Goal: Task Accomplishment & Management: Use online tool/utility

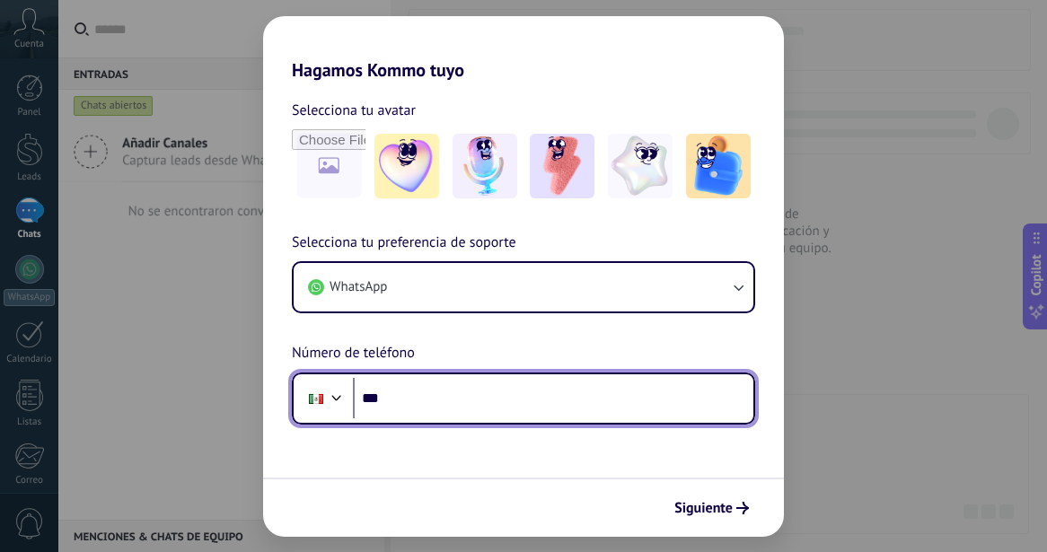
click at [497, 392] on input "***" at bounding box center [553, 398] width 401 height 41
paste input "**********"
type input "**********"
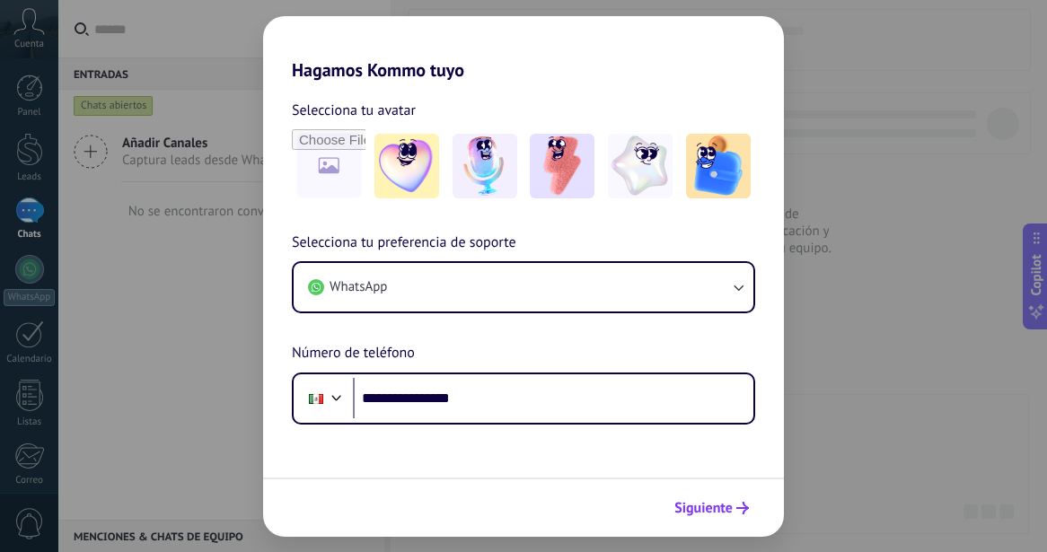
click at [699, 498] on button "Siguiente" at bounding box center [711, 508] width 91 height 31
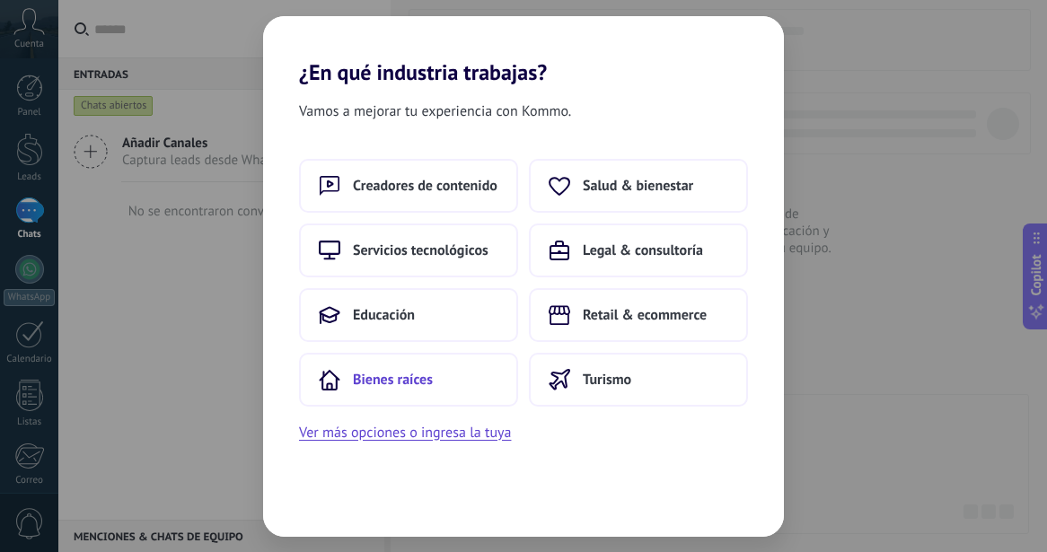
click at [438, 380] on button "Bienes raíces" at bounding box center [408, 380] width 219 height 54
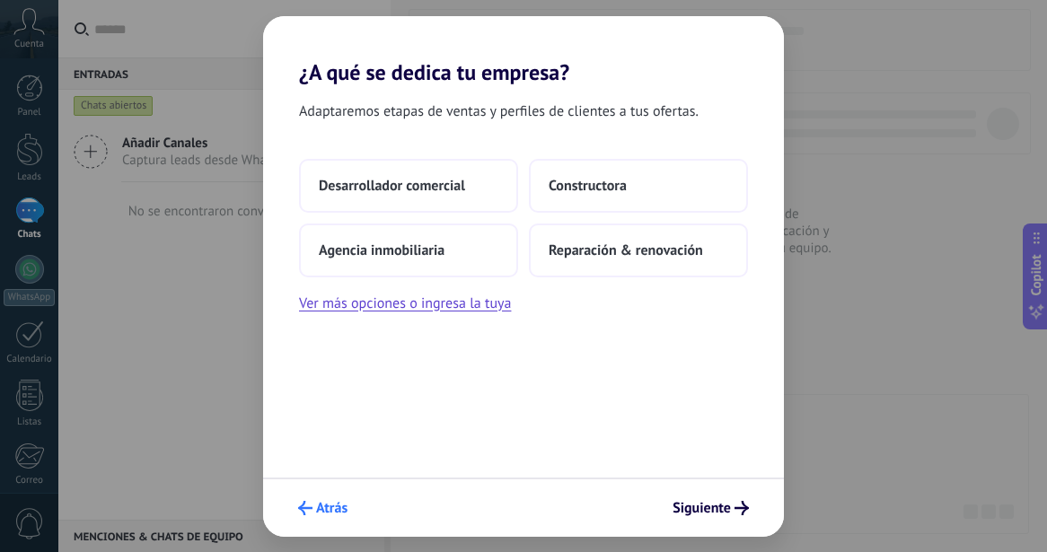
click at [318, 515] on span "Atrás" at bounding box center [331, 508] width 31 height 13
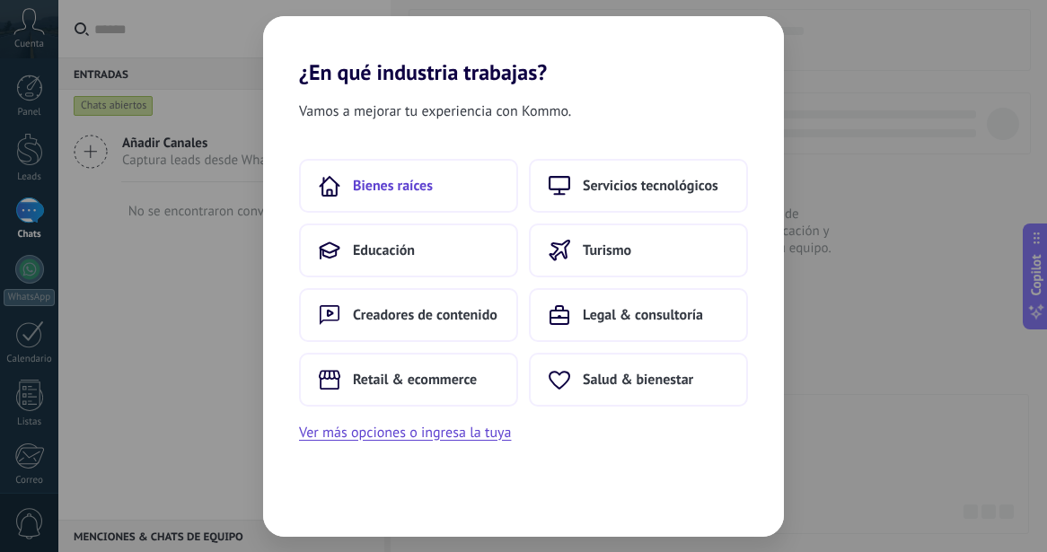
click at [437, 160] on button "Bienes raíces" at bounding box center [408, 186] width 219 height 54
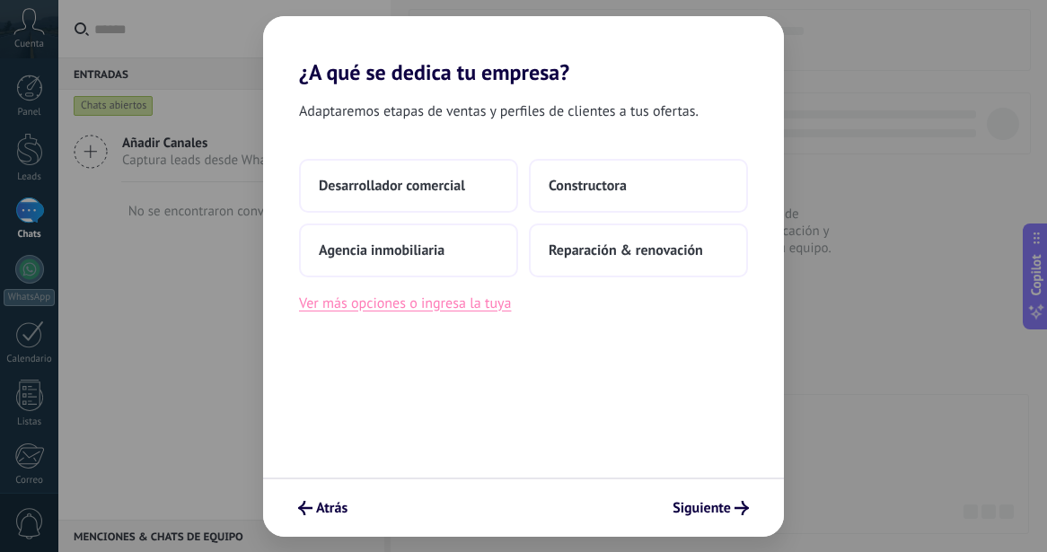
click at [446, 310] on button "Ver más opciones o ingresa la tuya" at bounding box center [405, 303] width 212 height 23
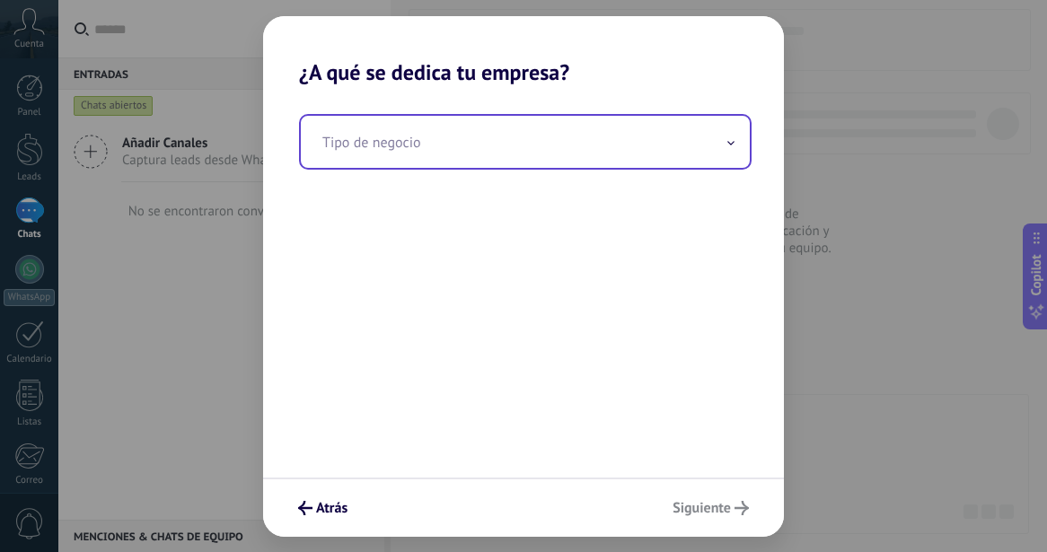
click at [475, 144] on input "text" at bounding box center [525, 142] width 449 height 52
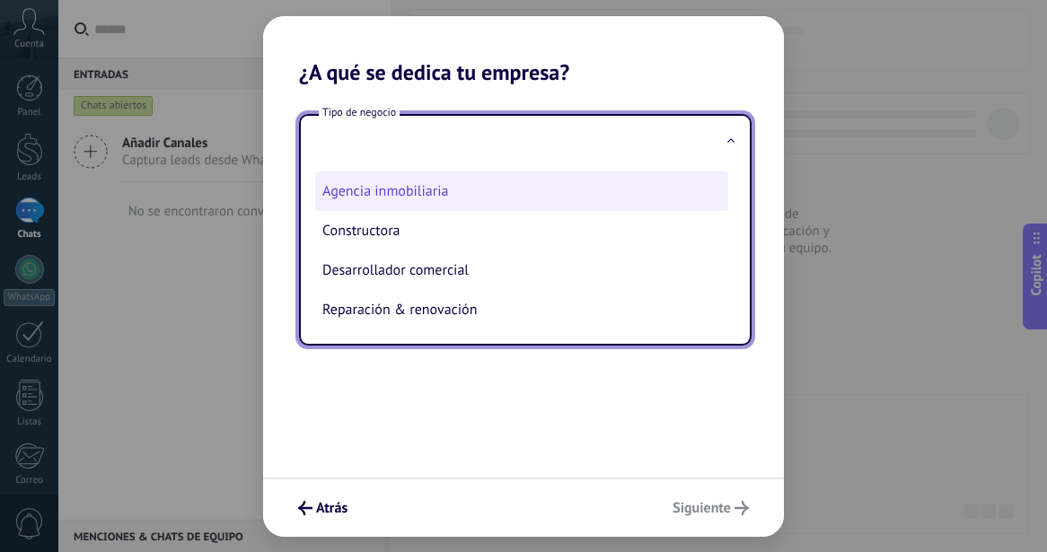
click at [463, 189] on li "Agencia inmobiliaria" at bounding box center [521, 192] width 413 height 40
type input "**********"
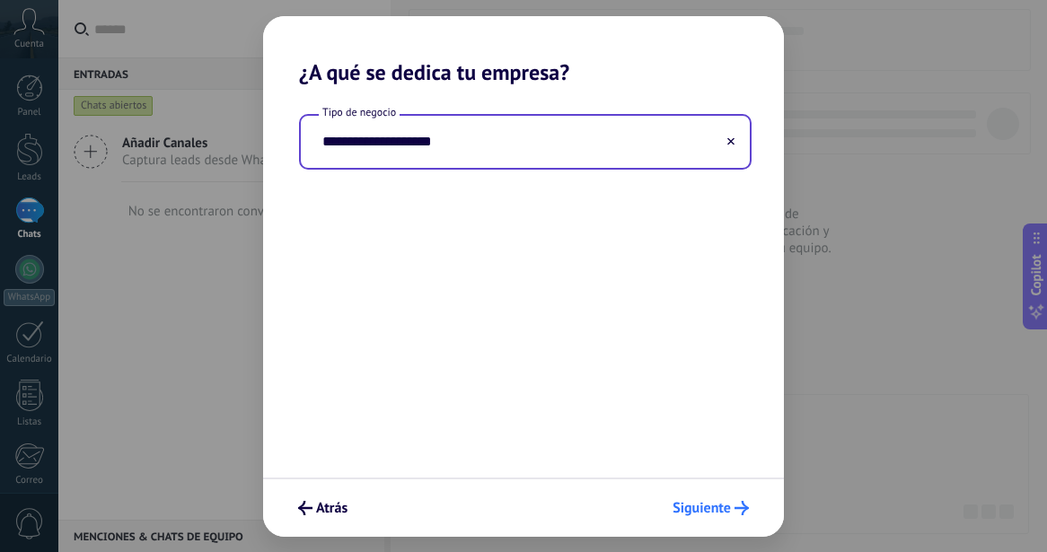
click at [709, 502] on span "Siguiente" at bounding box center [702, 508] width 58 height 13
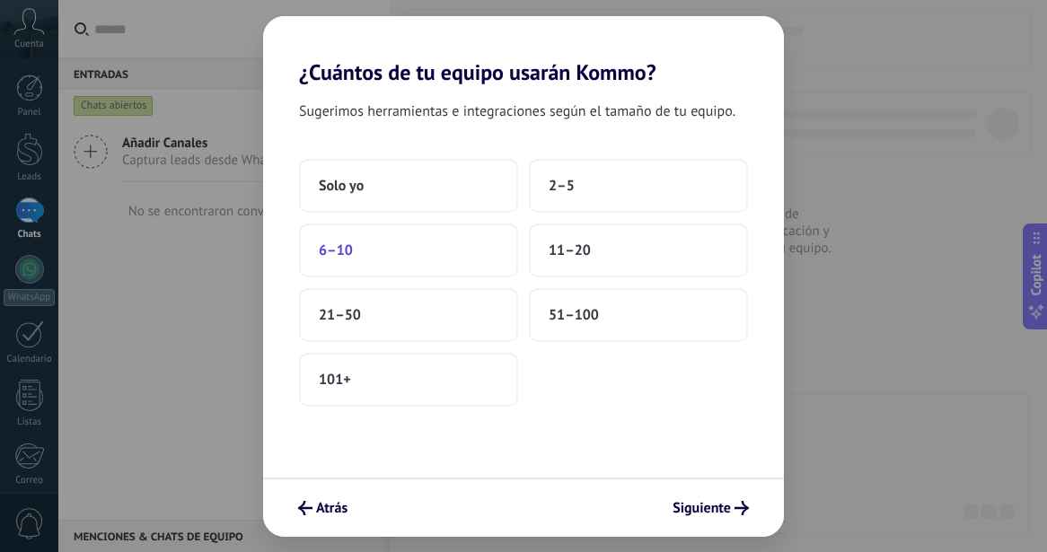
click at [470, 236] on button "6–10" at bounding box center [408, 251] width 219 height 54
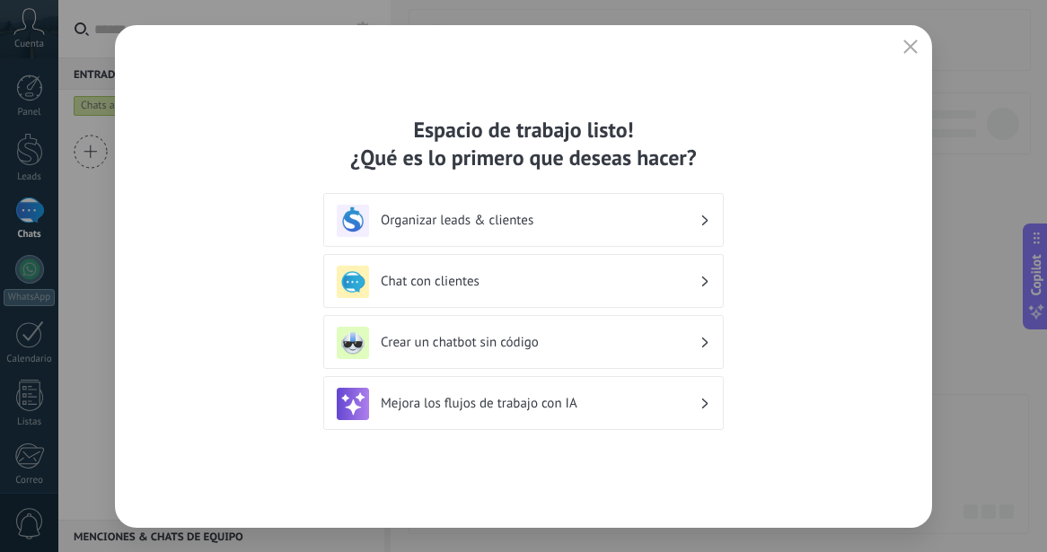
click at [518, 296] on div "Chat con clientes" at bounding box center [524, 282] width 374 height 32
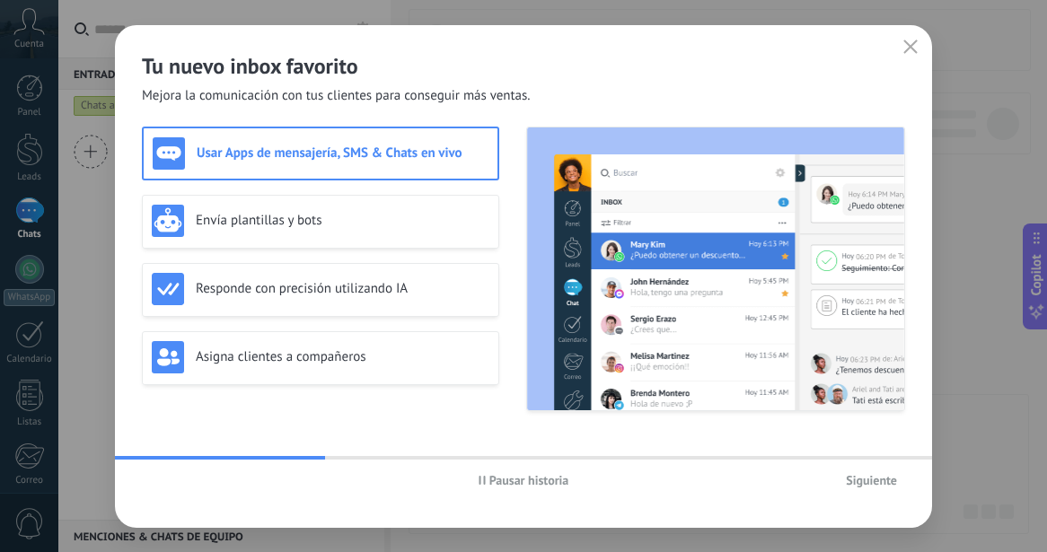
click at [876, 477] on span "Siguiente" at bounding box center [871, 480] width 51 height 13
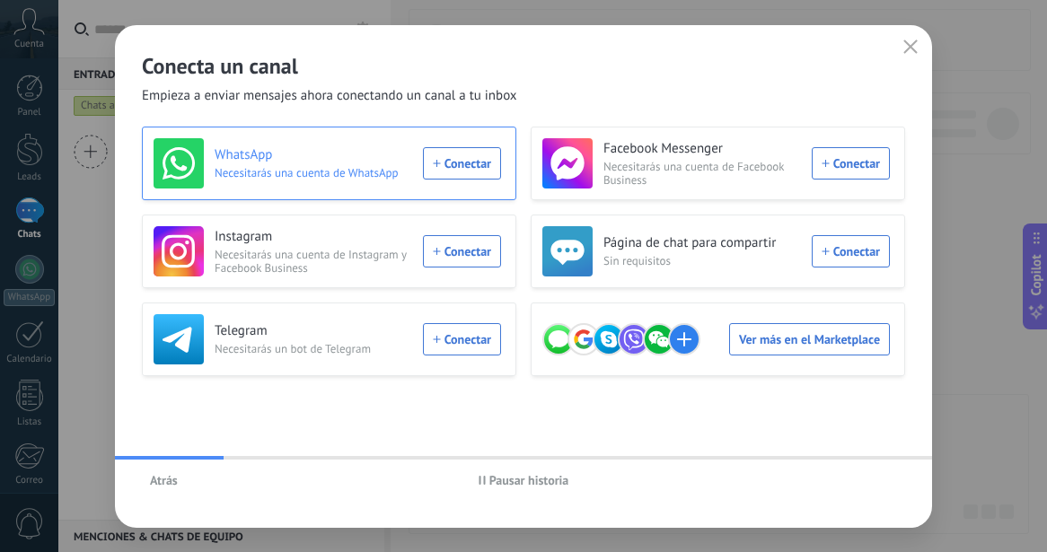
click at [440, 166] on div "WhatsApp Necesitarás una cuenta de WhatsApp Conectar" at bounding box center [328, 163] width 348 height 50
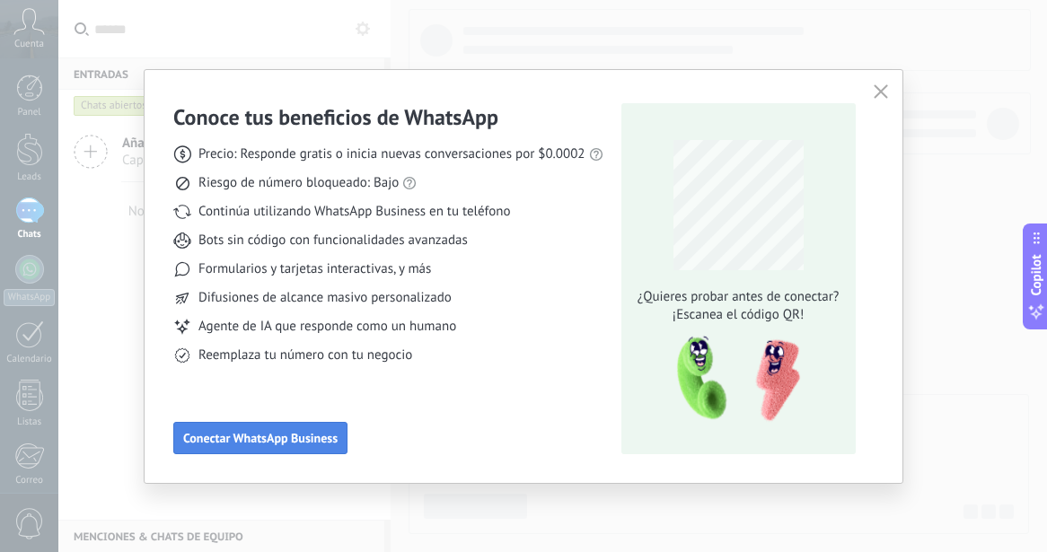
click at [290, 434] on span "Conectar WhatsApp Business" at bounding box center [260, 438] width 154 height 13
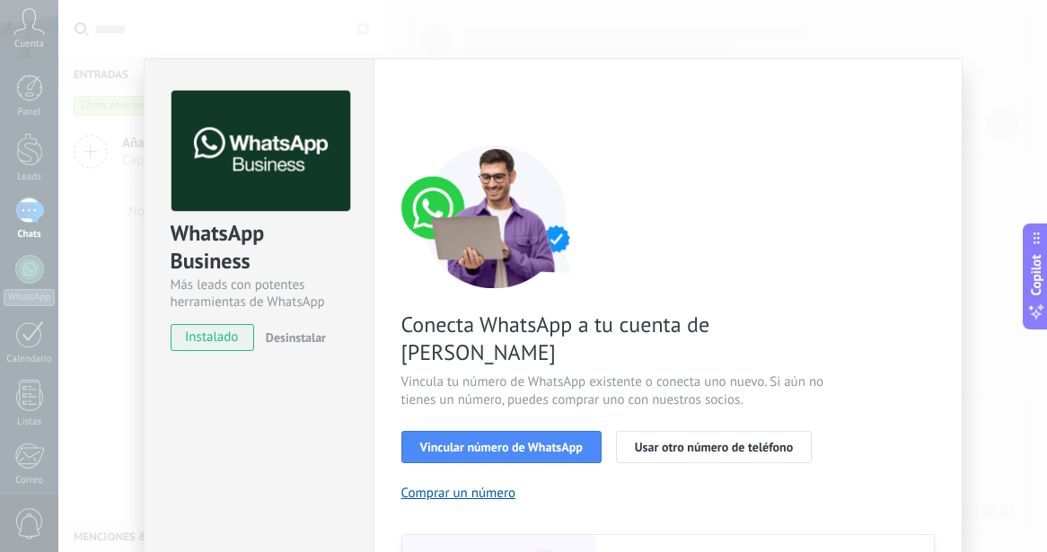
scroll to position [246, 0]
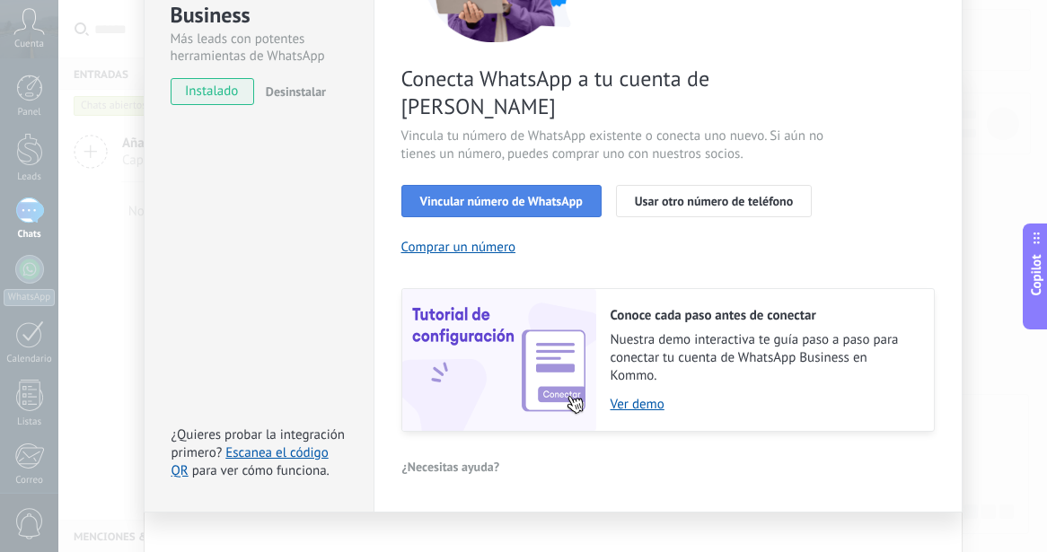
click at [539, 185] on button "Vincular número de WhatsApp" at bounding box center [501, 201] width 200 height 32
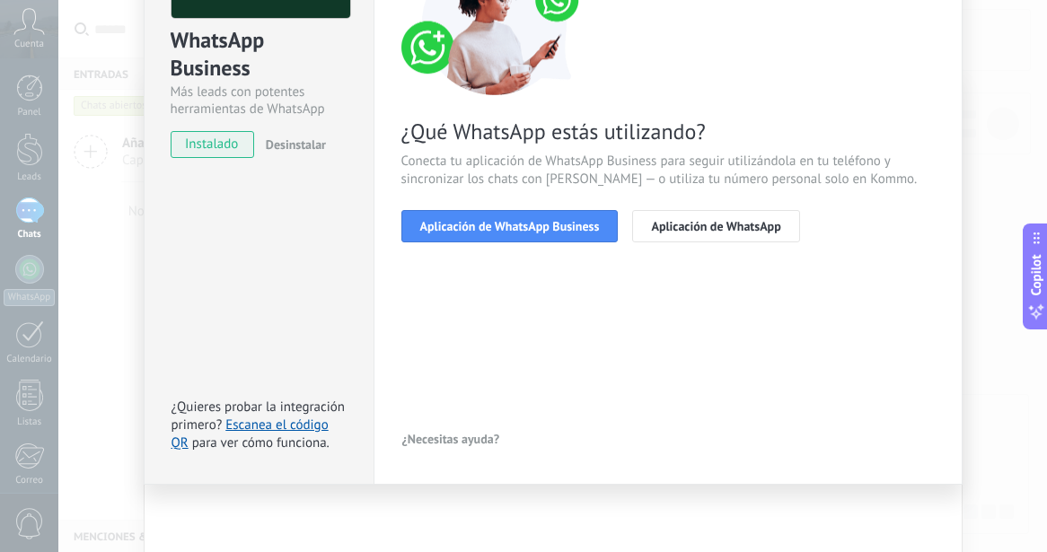
scroll to position [193, 0]
click at [539, 239] on button "Aplicación de WhatsApp Business" at bounding box center [509, 226] width 217 height 32
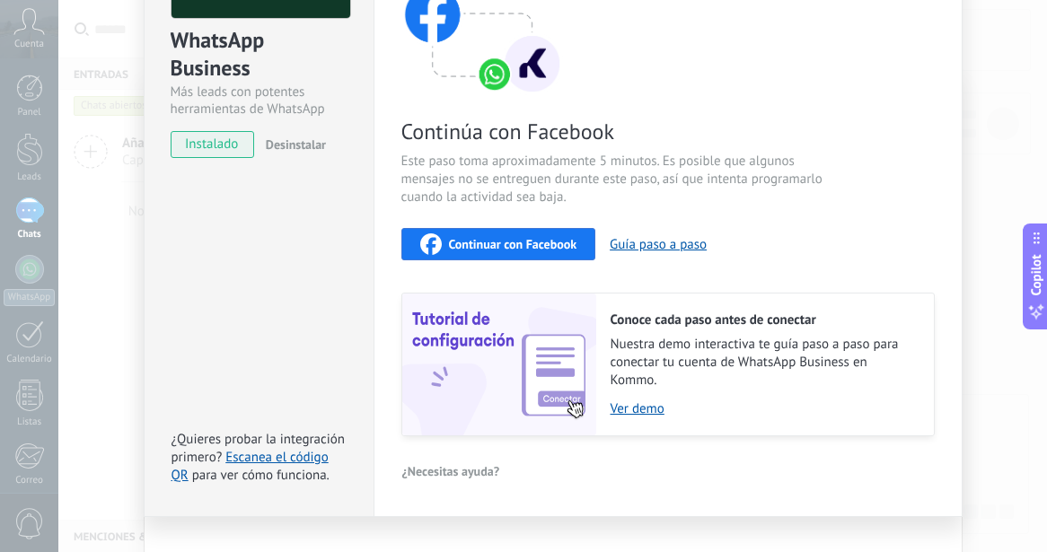
click at [523, 250] on span "Continuar con Facebook" at bounding box center [513, 244] width 128 height 13
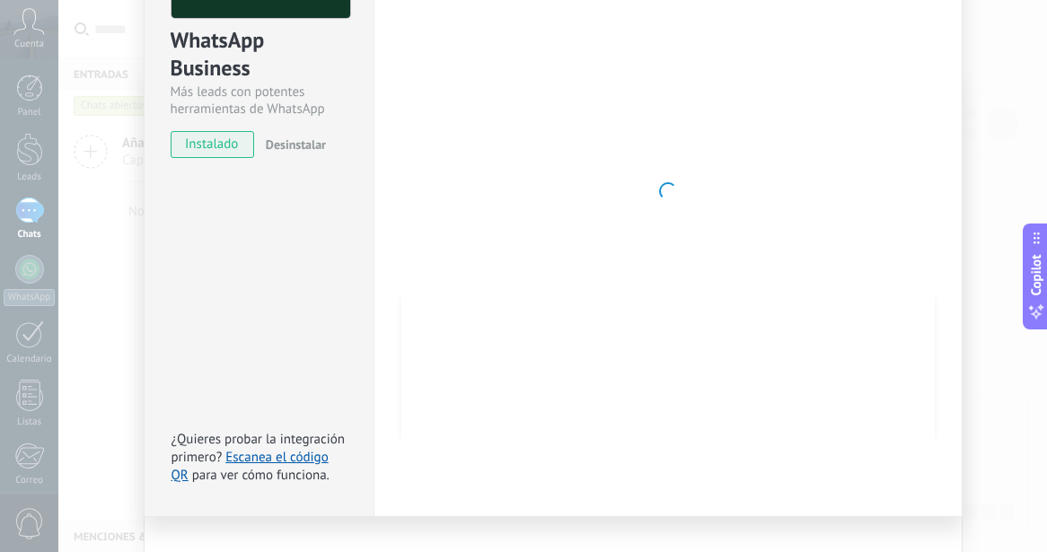
click at [545, 147] on div at bounding box center [668, 191] width 534 height 587
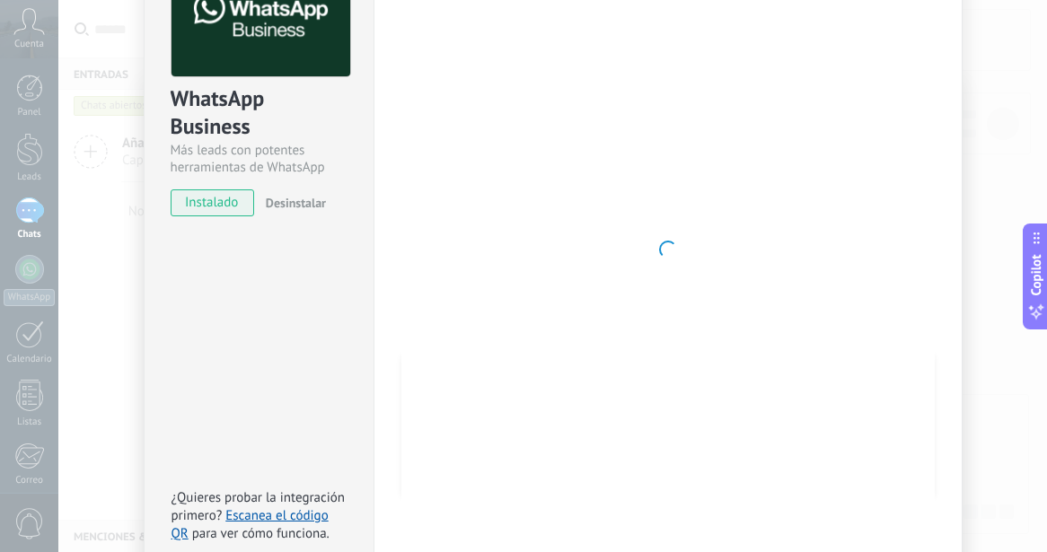
scroll to position [0, 0]
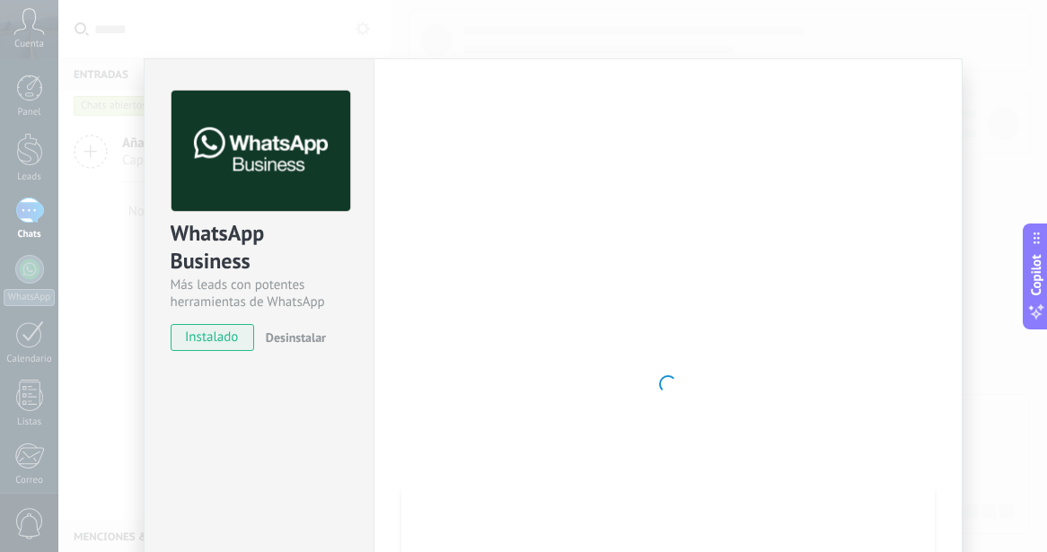
click at [536, 247] on div at bounding box center [668, 384] width 534 height 587
click at [545, 100] on div at bounding box center [668, 384] width 534 height 587
click at [584, 262] on div at bounding box center [668, 384] width 534 height 587
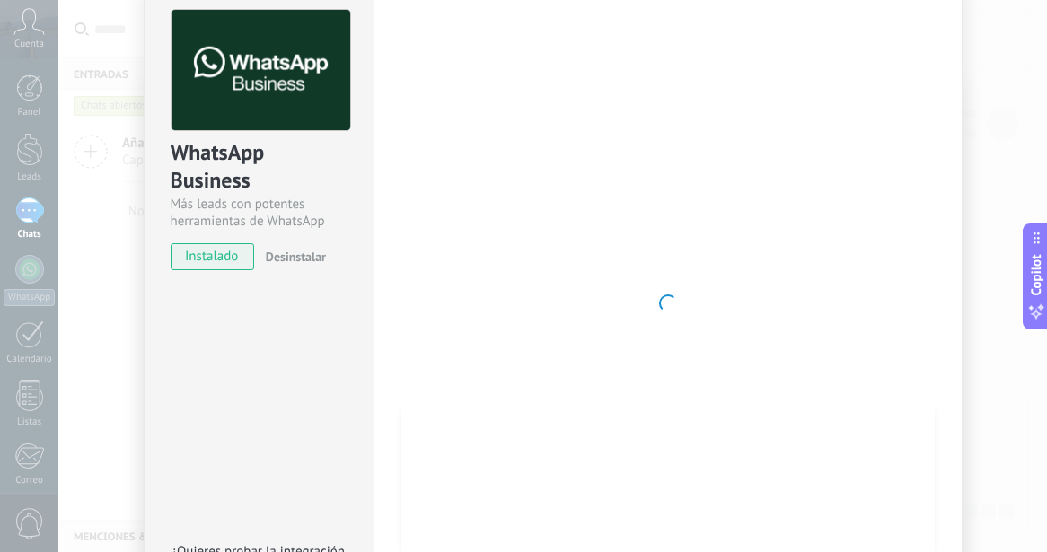
scroll to position [225, 0]
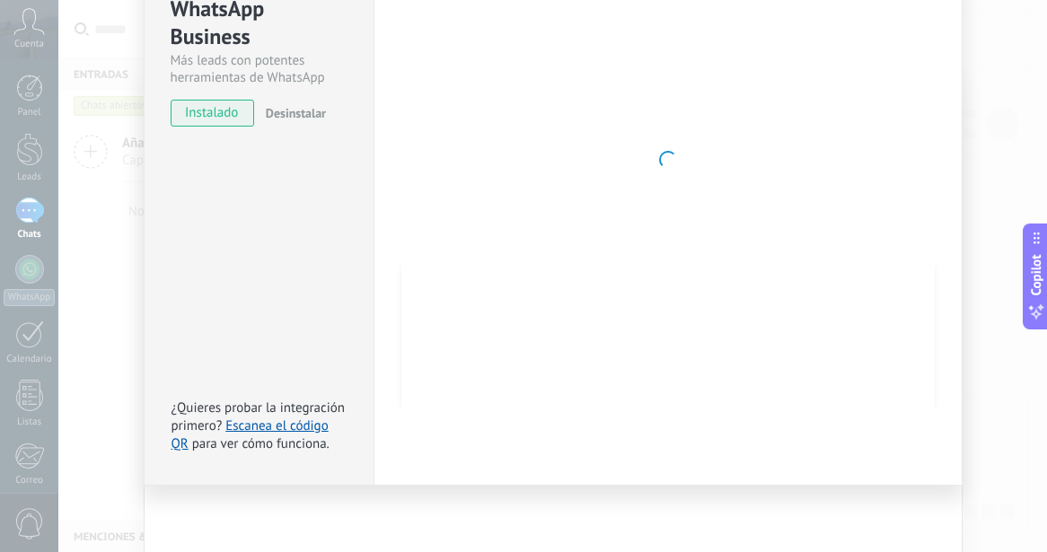
click at [595, 318] on div at bounding box center [668, 159] width 534 height 587
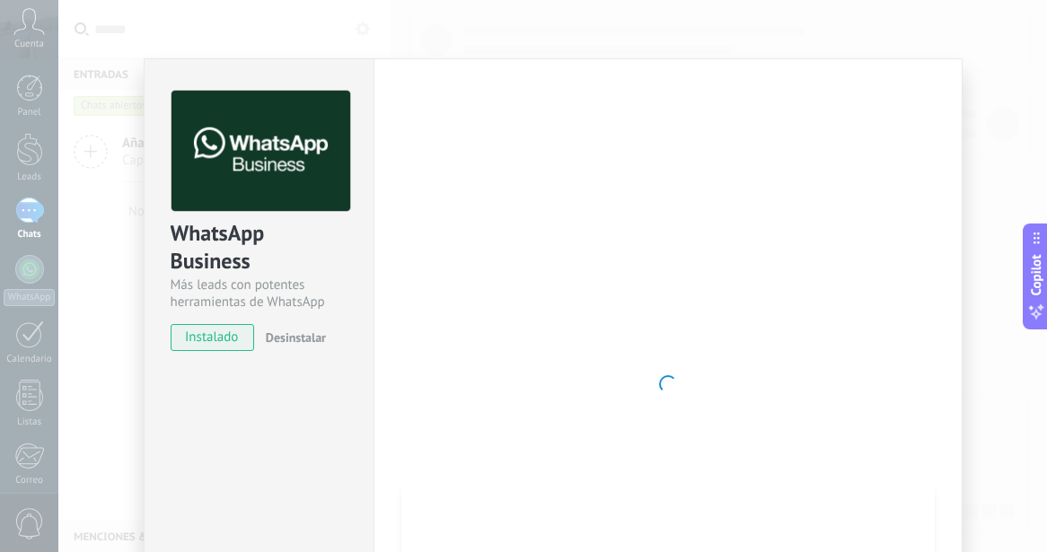
click at [799, 294] on div at bounding box center [668, 384] width 534 height 587
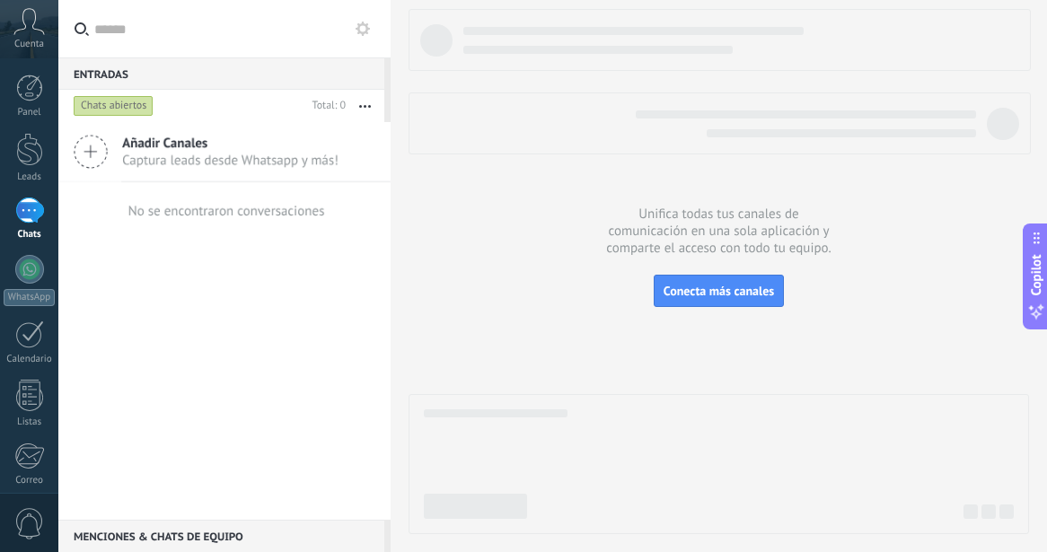
click at [216, 159] on span "Captura leads desde Whatsapp y más!" at bounding box center [230, 160] width 216 height 17
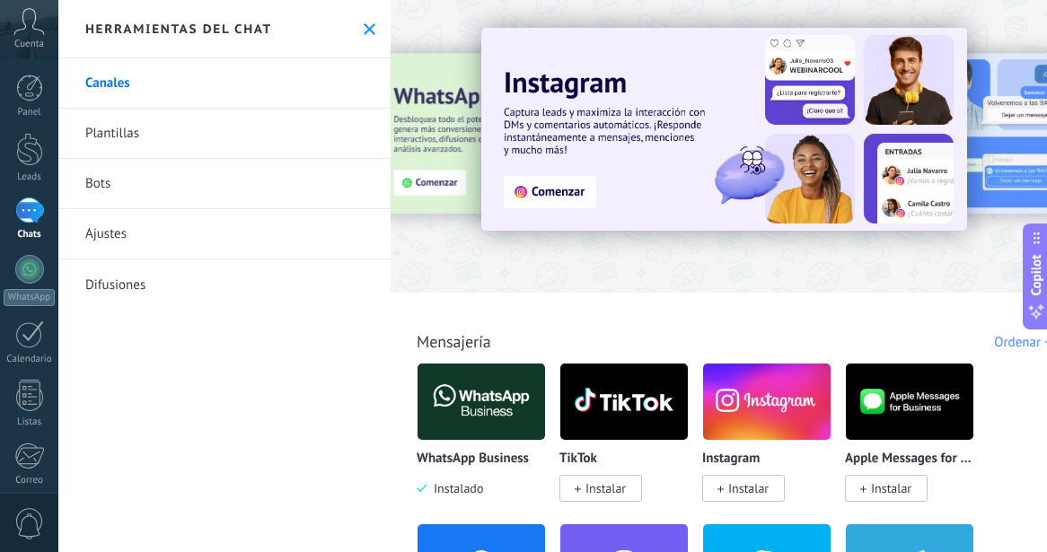
click at [364, 29] on icon at bounding box center [370, 29] width 12 height 12
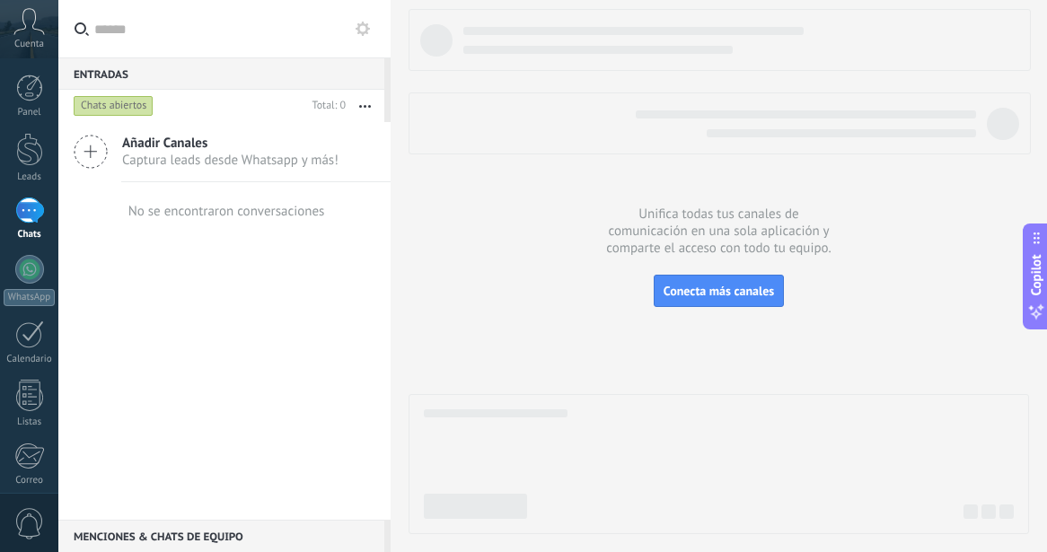
click at [372, 101] on button "button" at bounding box center [365, 106] width 39 height 32
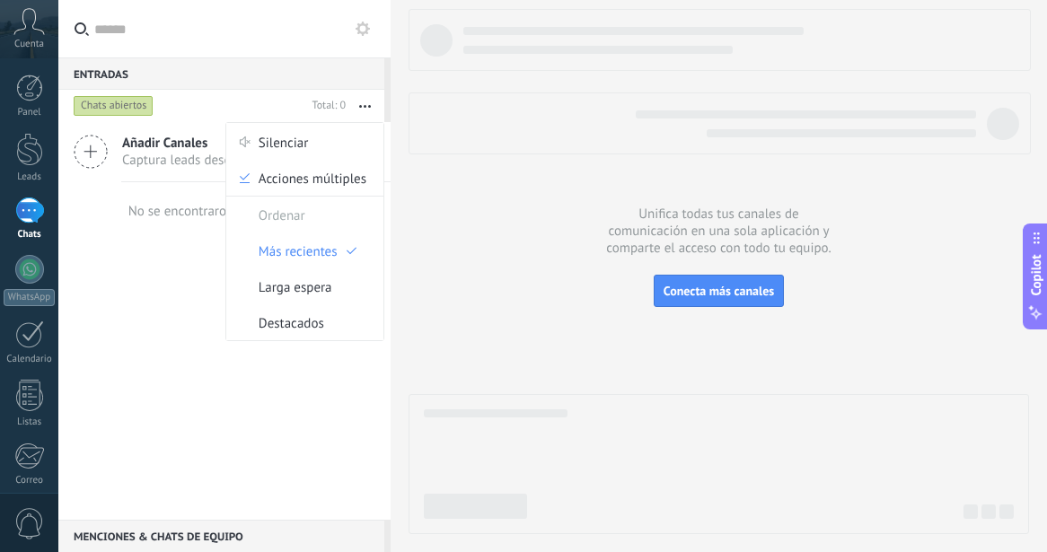
click at [197, 229] on div "No se encontraron conversaciones" at bounding box center [225, 210] width 200 height 57
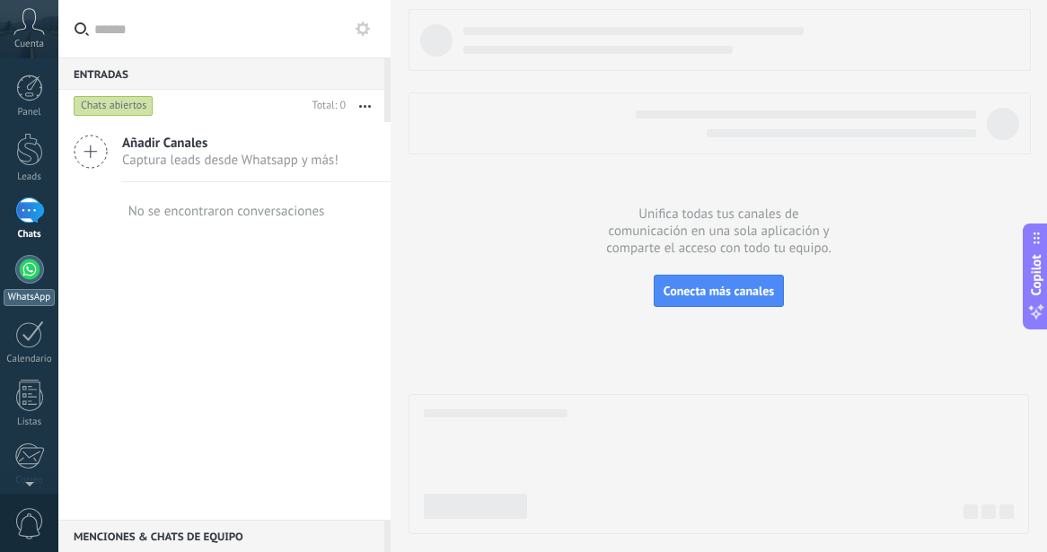
click at [38, 260] on div at bounding box center [29, 269] width 29 height 29
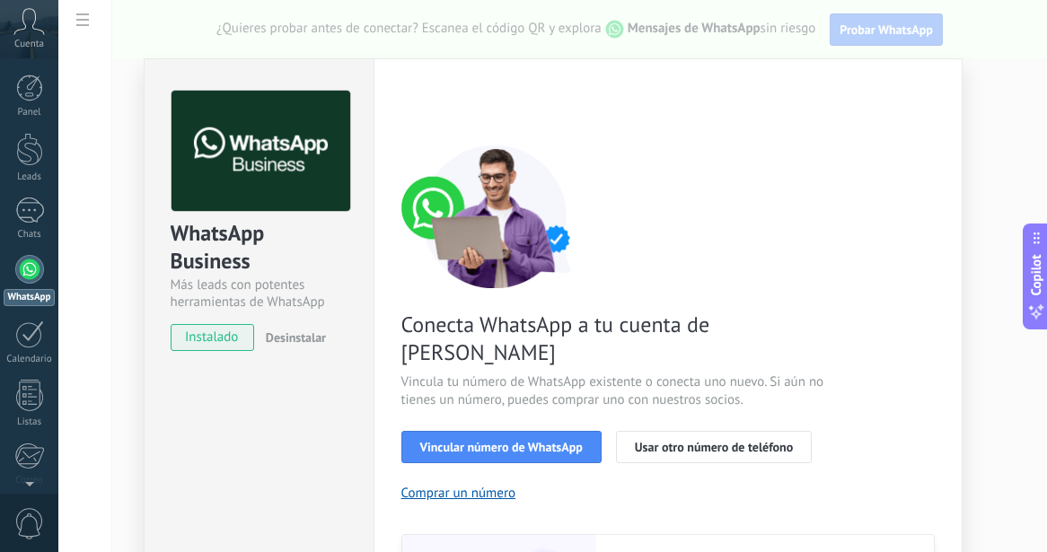
click at [25, 31] on icon at bounding box center [28, 21] width 31 height 27
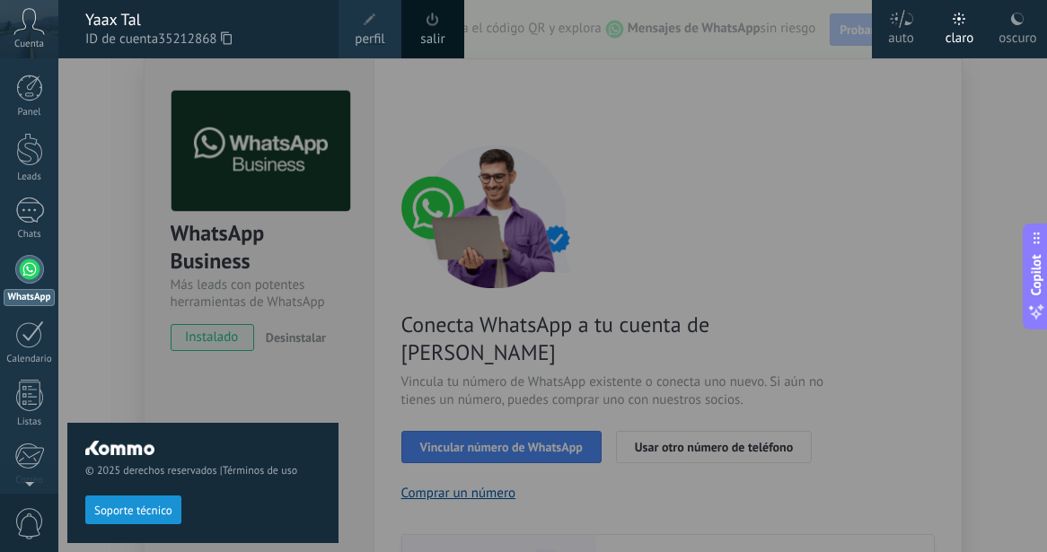
click at [25, 31] on icon at bounding box center [28, 21] width 31 height 27
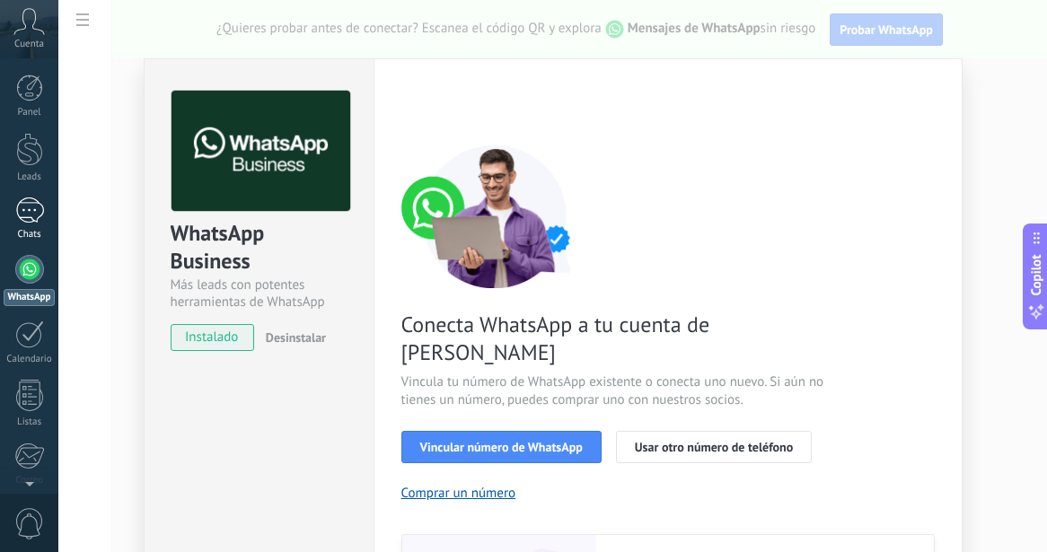
click at [31, 225] on link "Chats" at bounding box center [29, 219] width 58 height 43
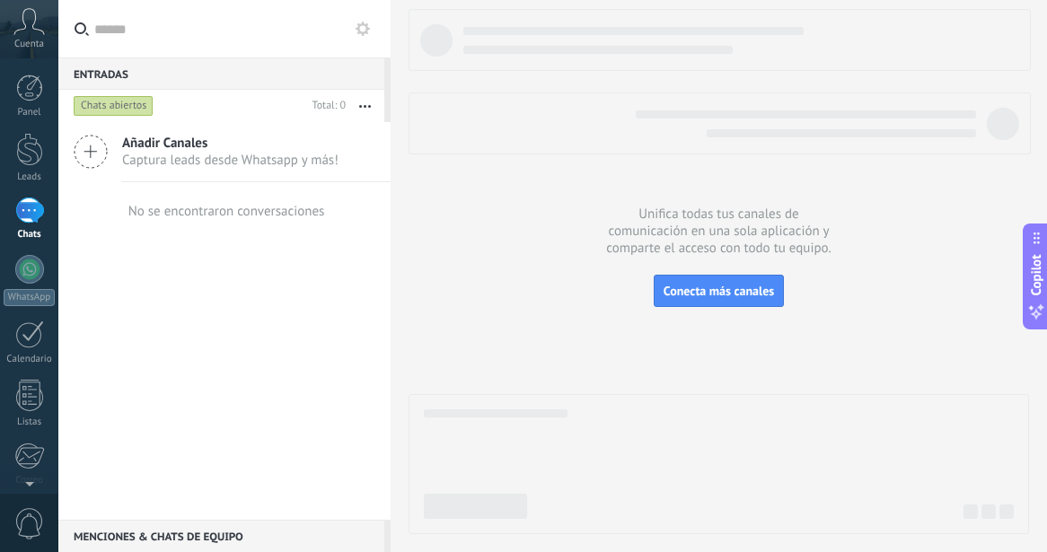
click at [154, 146] on span "Añadir Canales" at bounding box center [230, 143] width 216 height 17
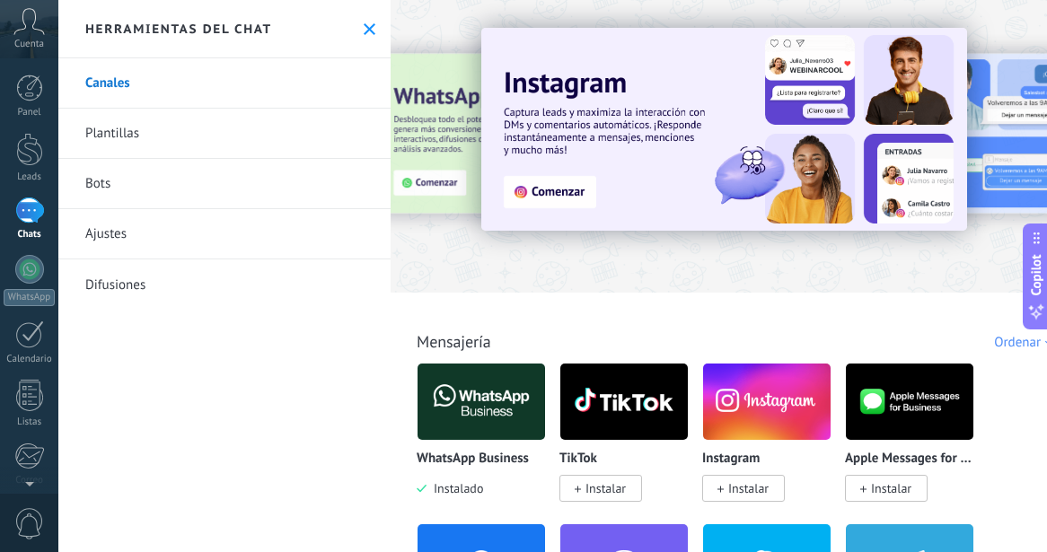
click at [514, 407] on img at bounding box center [482, 401] width 128 height 87
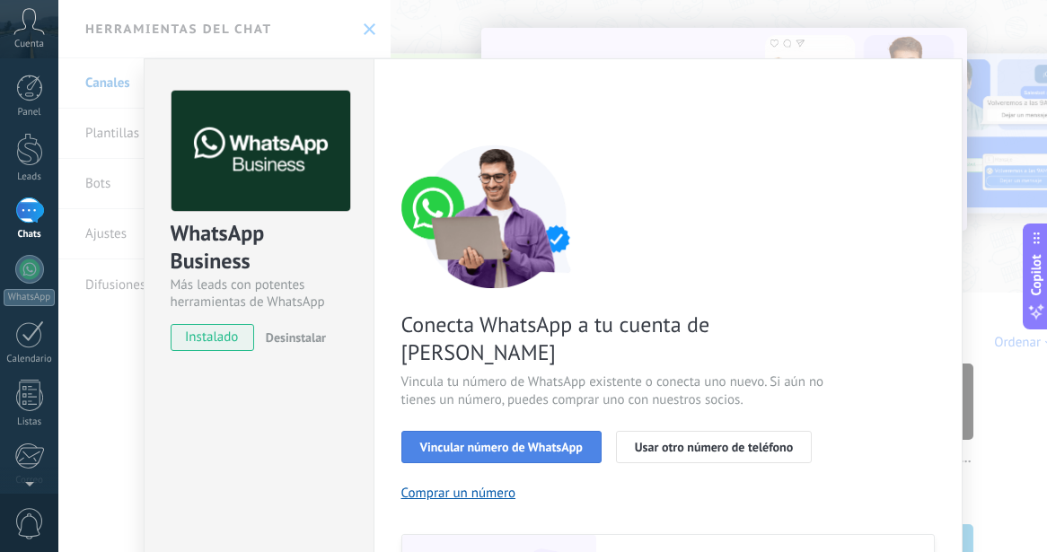
click at [516, 441] on span "Vincular número de WhatsApp" at bounding box center [501, 447] width 163 height 13
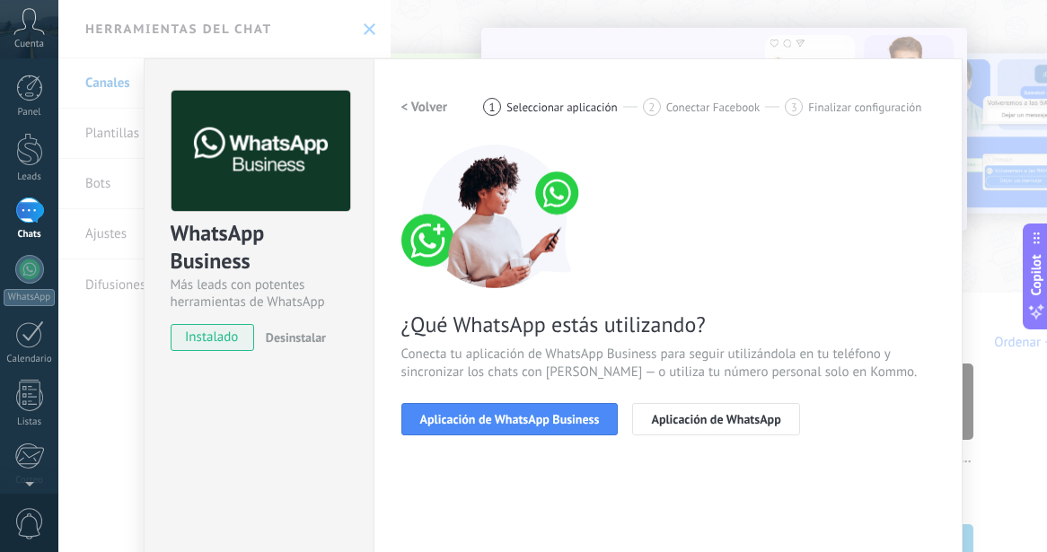
click at [516, 416] on span "Aplicación de WhatsApp Business" at bounding box center [510, 419] width 180 height 13
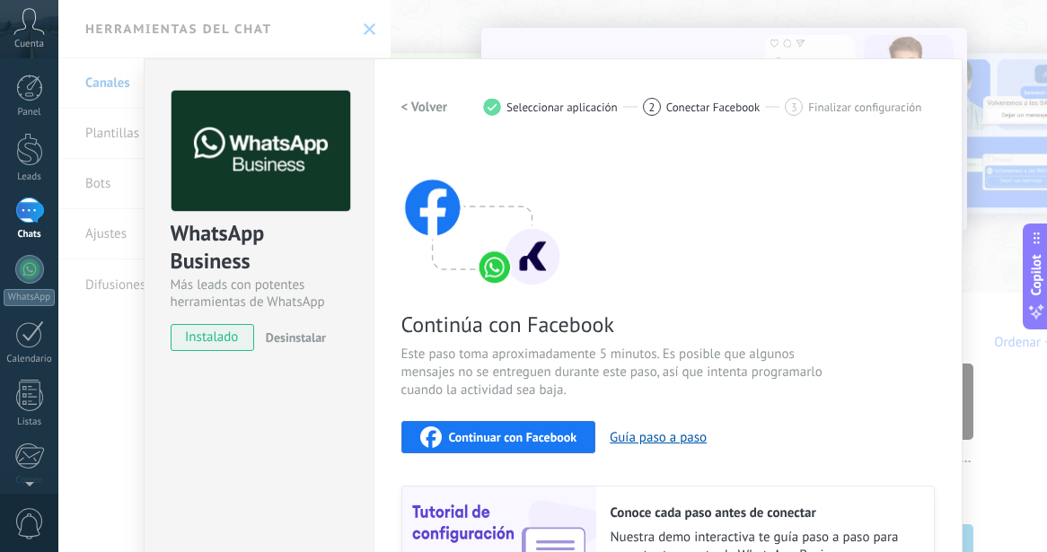
click at [527, 432] on span "Continuar con Facebook" at bounding box center [513, 437] width 128 height 13
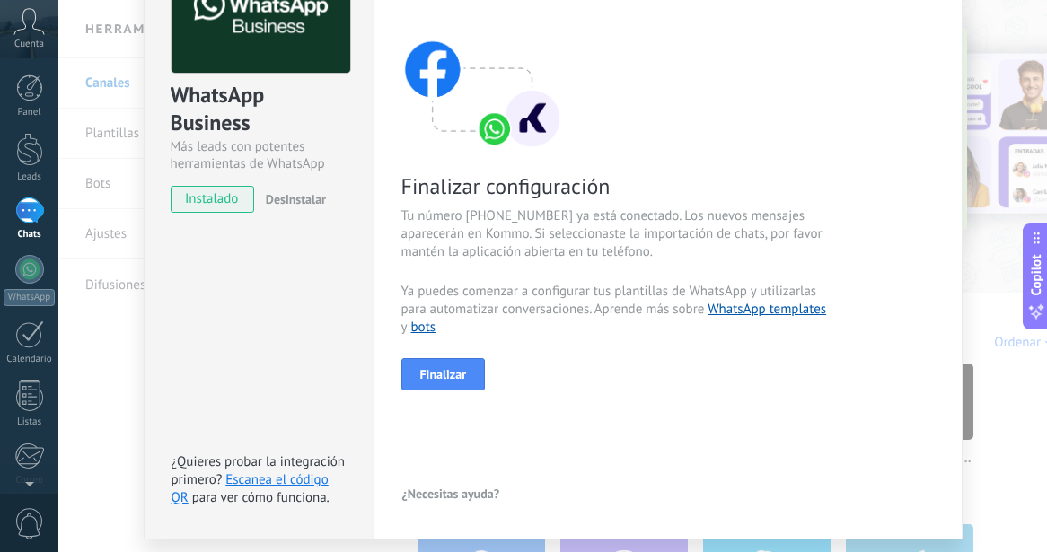
scroll to position [193, 0]
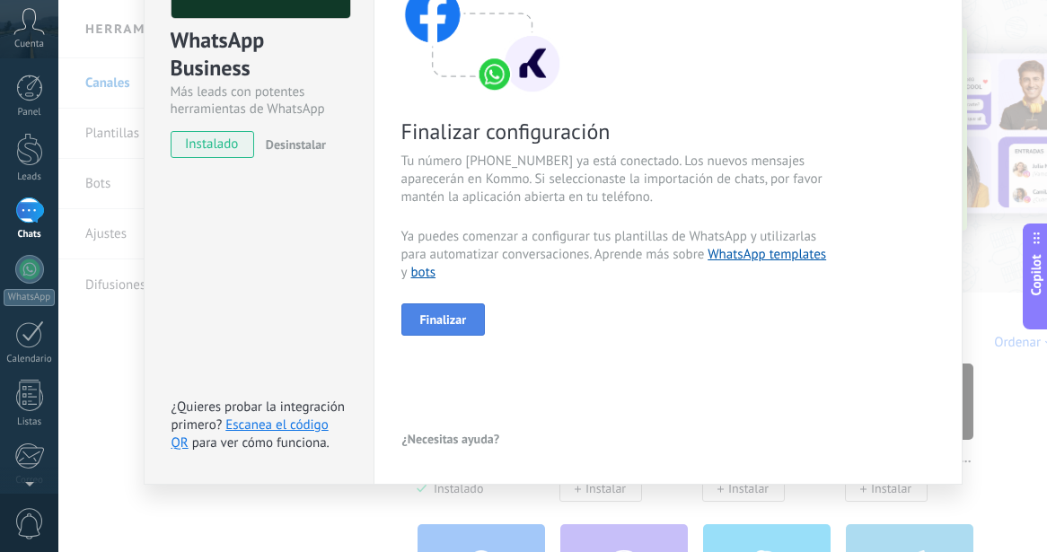
click at [455, 317] on span "Finalizar" at bounding box center [443, 319] width 47 height 13
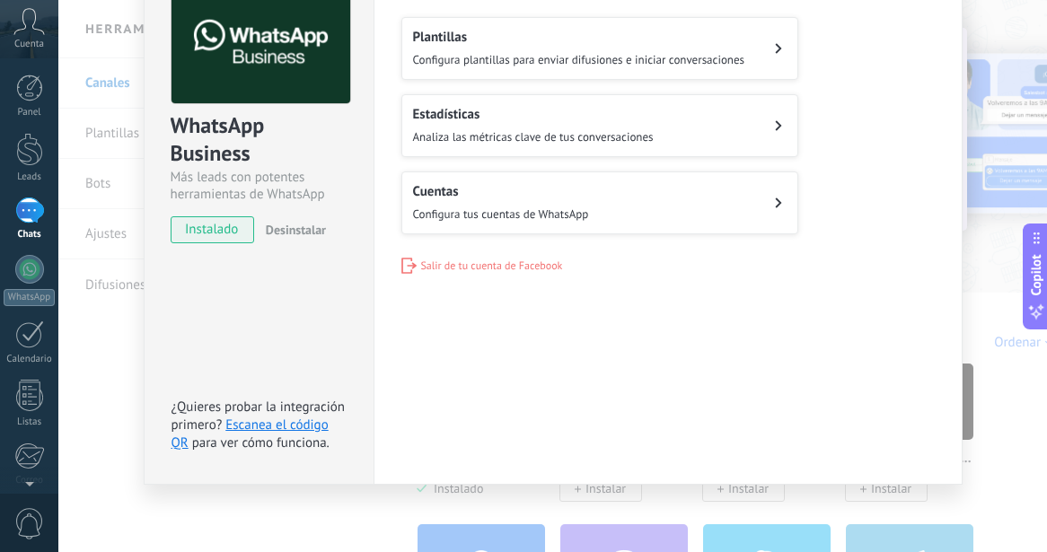
scroll to position [0, 0]
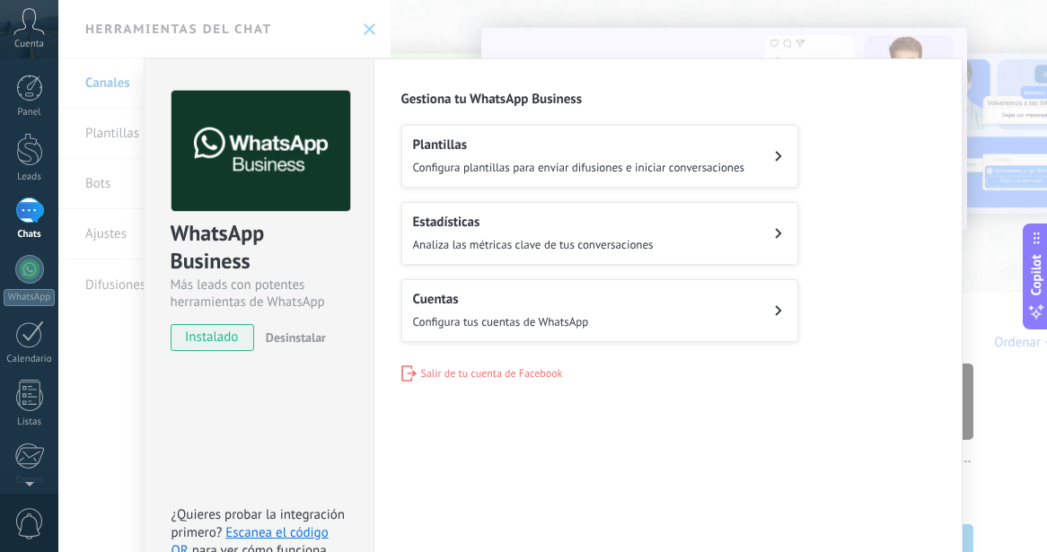
click at [619, 162] on span "Configura plantillas para enviar difusiones e iniciar conversaciones" at bounding box center [579, 167] width 332 height 15
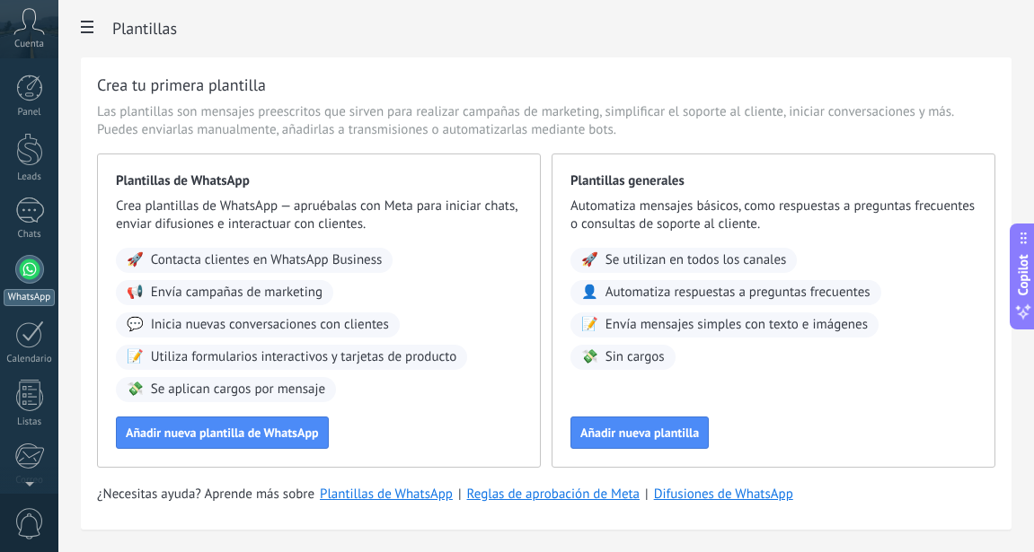
click at [40, 275] on div at bounding box center [29, 269] width 29 height 29
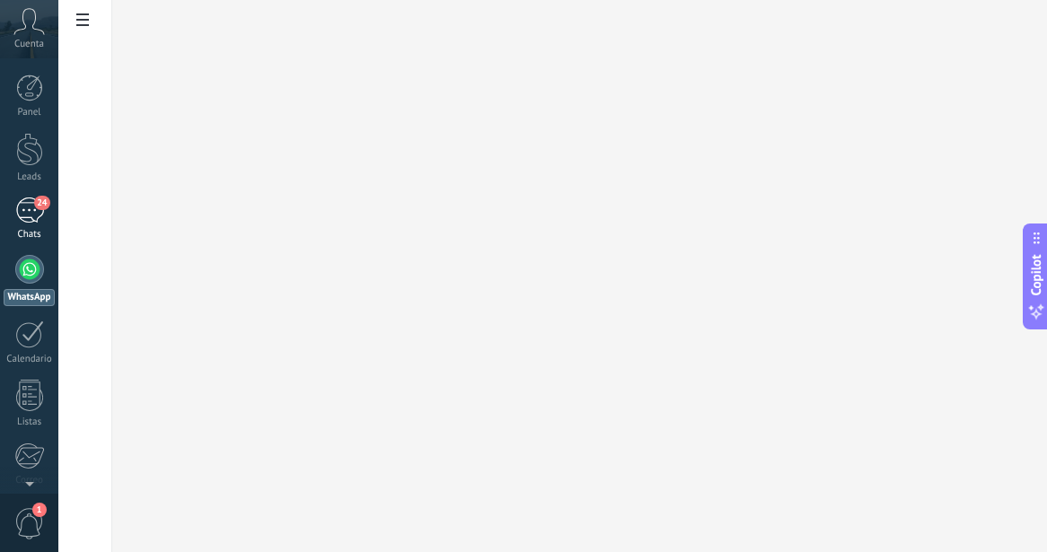
click at [32, 216] on div "24" at bounding box center [29, 211] width 29 height 26
